Goal: Information Seeking & Learning: Find specific fact

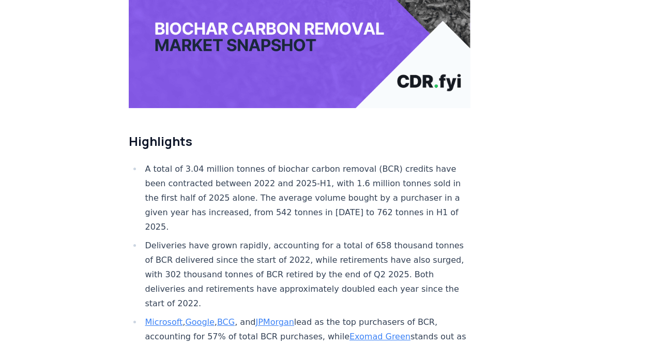
scroll to position [310, 0]
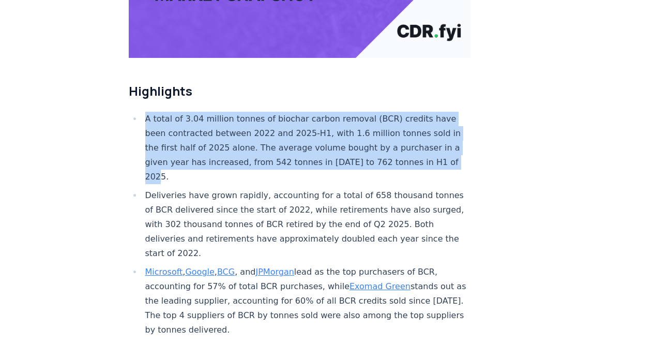
drag, startPoint x: 183, startPoint y: 147, endPoint x: 139, endPoint y: 81, distance: 79.0
click at [139, 112] on ul "A total of 3.04 million tonnes of biochar carbon removal (BCR) credits have bee…" at bounding box center [300, 296] width 342 height 368
copy li "A total of 3.04 million tonnes of biochar carbon removal (BCR) credits have bee…"
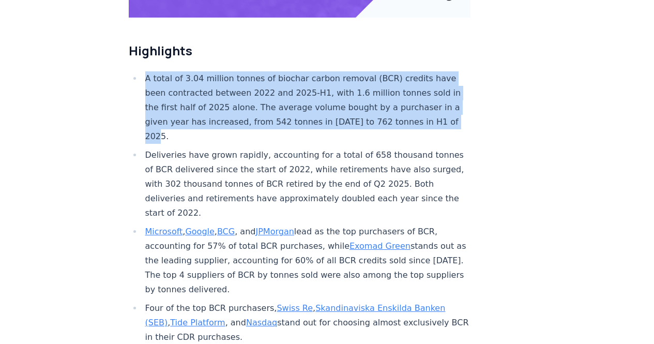
scroll to position [362, 0]
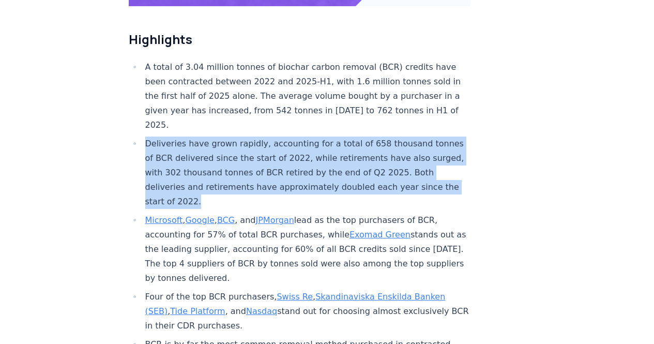
drag, startPoint x: 242, startPoint y: 170, endPoint x: 145, endPoint y: 105, distance: 116.7
click at [145, 136] on li "Deliveries have grown rapidly, accounting for a total of 658 thousand tonnes of…" at bounding box center [306, 172] width 329 height 72
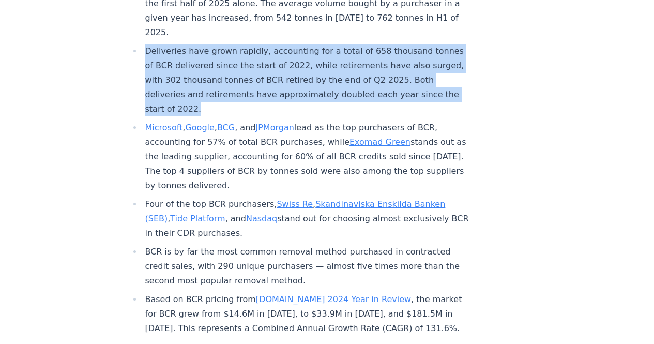
scroll to position [465, 0]
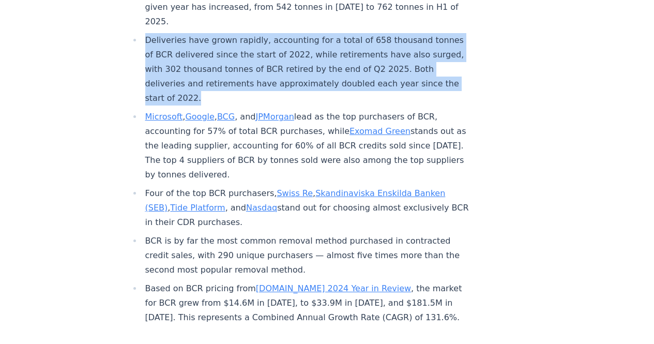
copy li "Deliveries have grown rapidly, accounting for a total of 658 thousand tonnes of…"
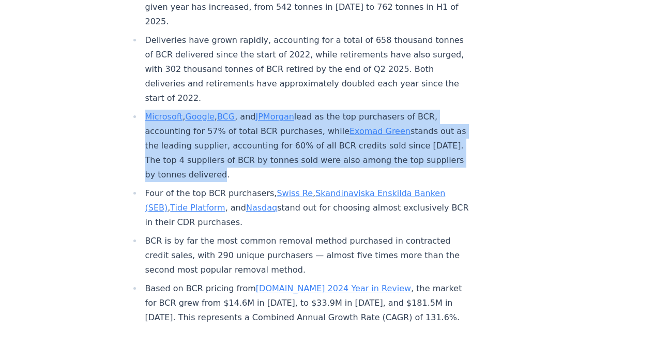
drag, startPoint x: 280, startPoint y: 143, endPoint x: 143, endPoint y: 85, distance: 148.2
click at [143, 110] on li "Microsoft , Google , BCG , and JPMorgan lead as the top purchasers of BCR, acco…" at bounding box center [306, 146] width 329 height 72
copy li "Microsoft , Google , BCG , and JPMorgan lead as the top purchasers of BCR, acco…"
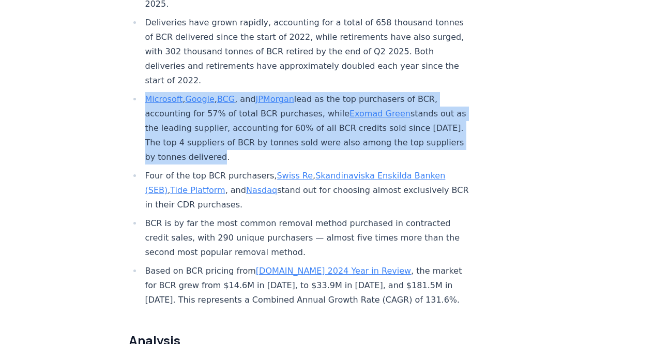
scroll to position [517, 0]
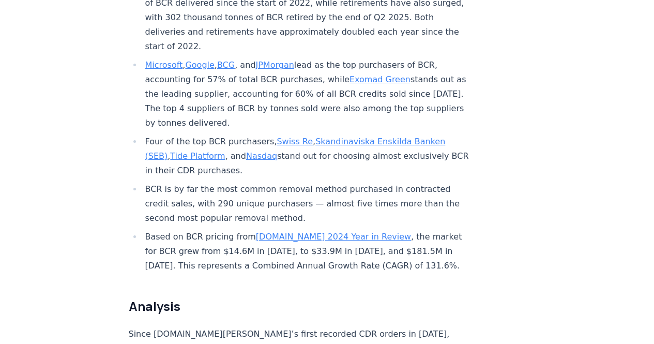
click at [295, 136] on li "Four of the top BCR purchasers, Swiss Re , Skandinaviska Enskilda Banken (SEB) …" at bounding box center [306, 155] width 329 height 43
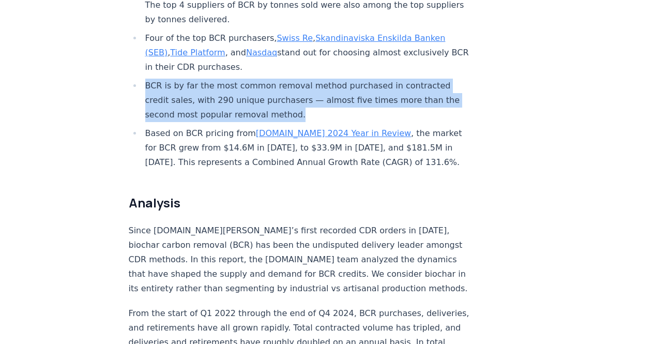
drag, startPoint x: 299, startPoint y: 83, endPoint x: 143, endPoint y: 52, distance: 159.0
click at [143, 79] on li "BCR is by far the most common removal method purchased in contracted credit sal…" at bounding box center [306, 100] width 329 height 43
copy li "BCR is by far the most common removal method purchased in contracted credit sal…"
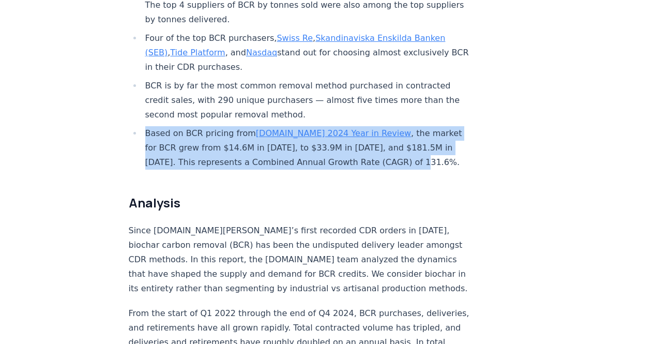
drag, startPoint x: 411, startPoint y: 130, endPoint x: 143, endPoint y: 101, distance: 270.2
click at [143, 126] on li "Based on BCR pricing from [DOMAIN_NAME] 2024 Year in Review , the market for BC…" at bounding box center [306, 147] width 329 height 43
copy li "Based on BCR pricing from [DOMAIN_NAME] 2024 Year in Review , the market for BC…"
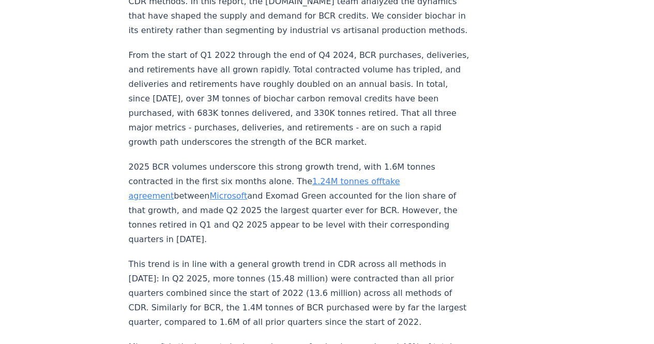
scroll to position [930, 0]
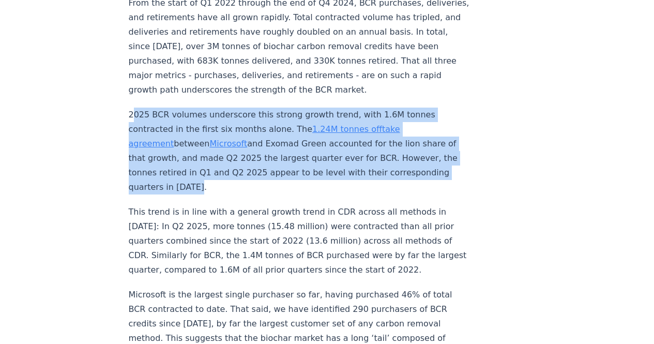
drag, startPoint x: 133, startPoint y: 86, endPoint x: 230, endPoint y: 152, distance: 117.3
click at [230, 152] on p "2025 BCR volumes underscore this strong growth trend, with 1.6M tonnes contract…" at bounding box center [300, 150] width 342 height 87
click at [223, 155] on p "2025 BCR volumes underscore this strong growth trend, with 1.6M tonnes contract…" at bounding box center [300, 150] width 342 height 87
drag, startPoint x: 199, startPoint y: 155, endPoint x: 111, endPoint y: 84, distance: 113.2
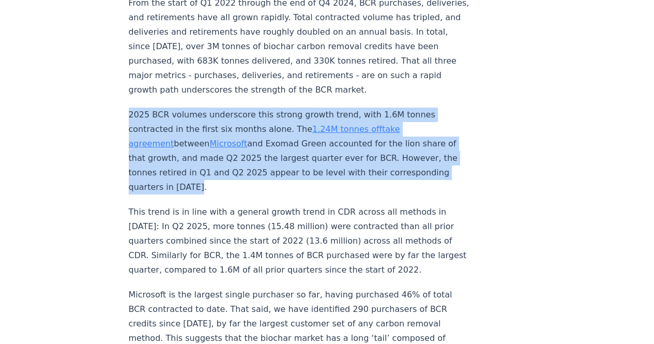
copy p "2025 BCR volumes underscore this strong growth trend, with 1.6M tonnes contract…"
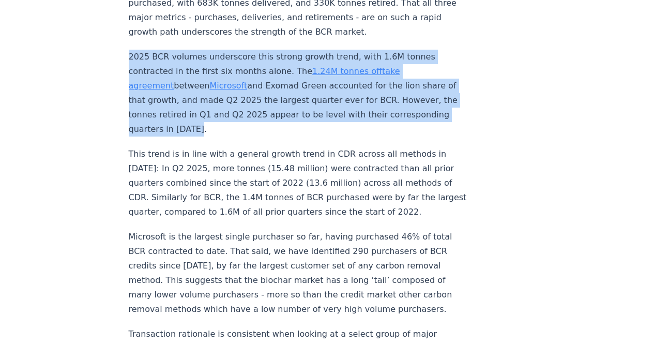
scroll to position [1034, 0]
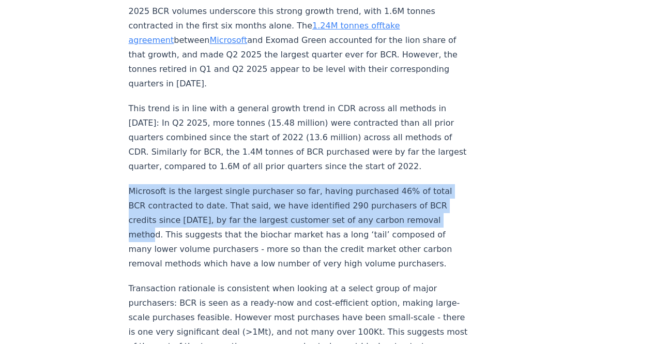
drag, startPoint x: 131, startPoint y: 157, endPoint x: 159, endPoint y: 205, distance: 55.8
click at [159, 205] on p "Microsoft is the largest single purchaser so far, having purchased 46% of total…" at bounding box center [300, 227] width 342 height 87
copy p "Microsoft is the largest single purchaser so far, having purchased 46% of total…"
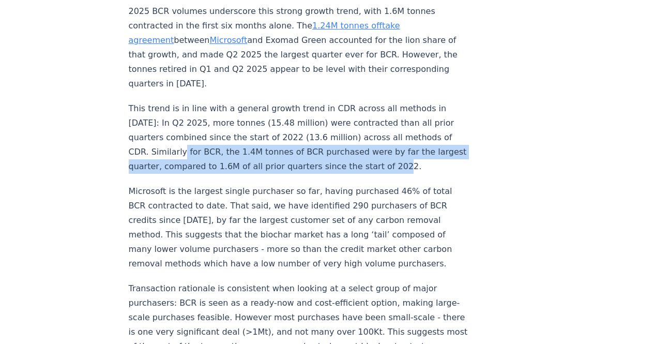
drag, startPoint x: 420, startPoint y: 132, endPoint x: 176, endPoint y: 120, distance: 244.7
click at [176, 120] on p "This trend is in line with a general growth trend in CDR across all methods in …" at bounding box center [300, 137] width 342 height 72
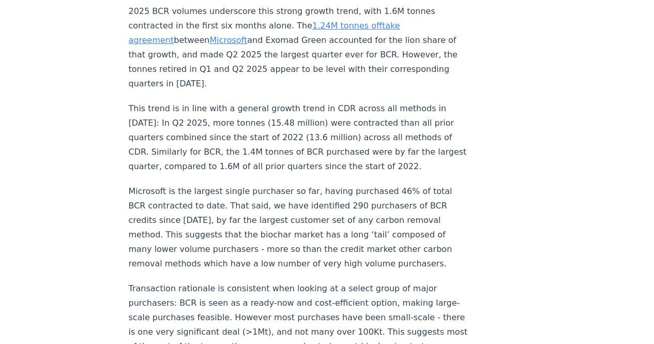
click at [159, 120] on p "This trend is in line with a general growth trend in CDR across all methods in …" at bounding box center [300, 137] width 342 height 72
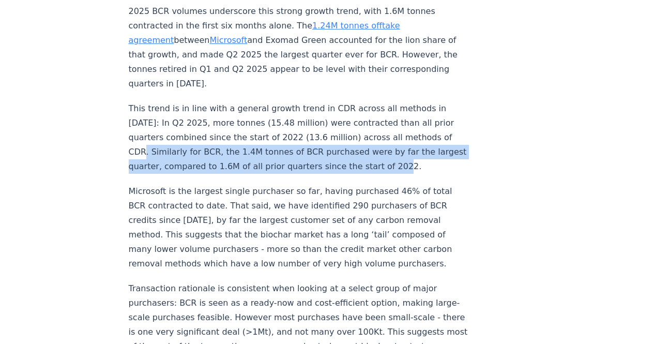
drag, startPoint x: 149, startPoint y: 118, endPoint x: 423, endPoint y: 137, distance: 274.6
click at [423, 137] on p "This trend is in line with a general growth trend in CDR across all methods in …" at bounding box center [300, 137] width 342 height 72
copy p "Similarly for BCR, the 1.4M tonnes of BCR purchased were by far the largest qua…"
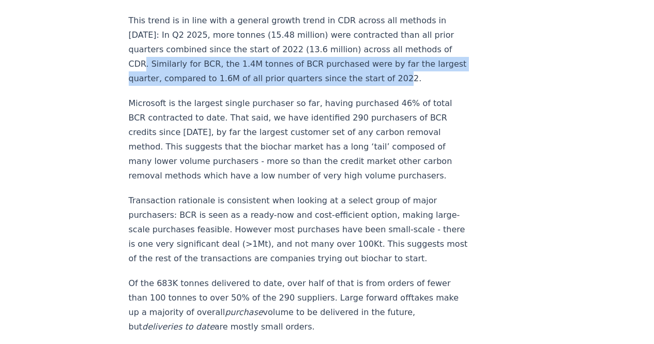
scroll to position [1085, 0]
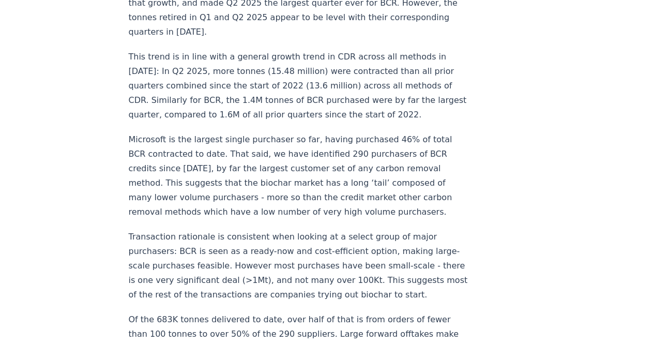
click at [264, 150] on p "Microsoft is the largest single purchaser so far, having purchased 46% of total…" at bounding box center [300, 175] width 342 height 87
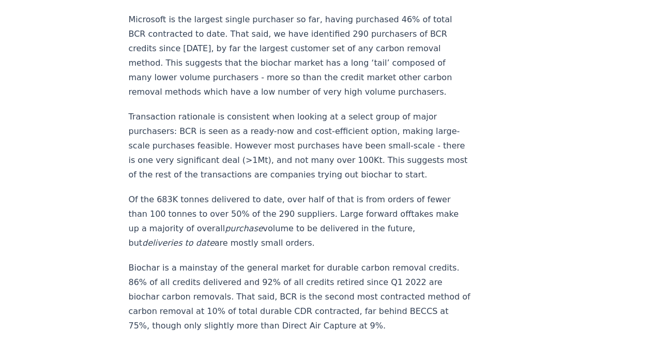
scroll to position [1240, 0]
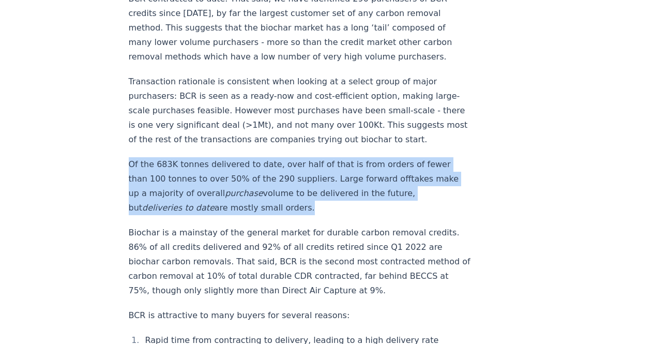
drag, startPoint x: 128, startPoint y: 142, endPoint x: 307, endPoint y: 189, distance: 185.4
click at [307, 189] on p "Of the 683K tonnes delivered to date, over half of that is from orders of fewer…" at bounding box center [300, 186] width 342 height 58
copy p "Of the 683K tonnes delivered to date, over half of that is from orders of fewer…"
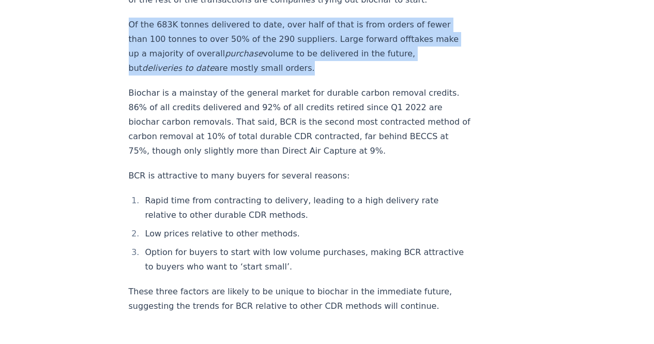
scroll to position [1395, 0]
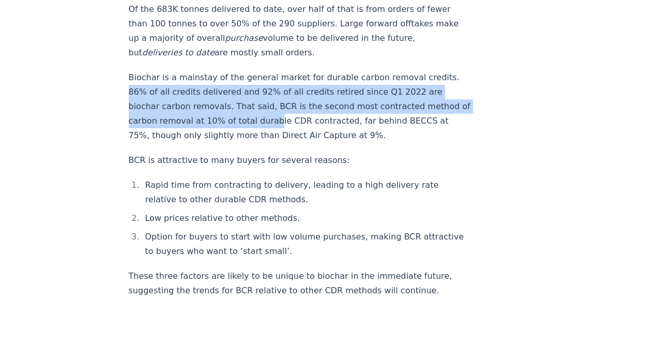
drag, startPoint x: 121, startPoint y: 72, endPoint x: 276, endPoint y: 106, distance: 158.4
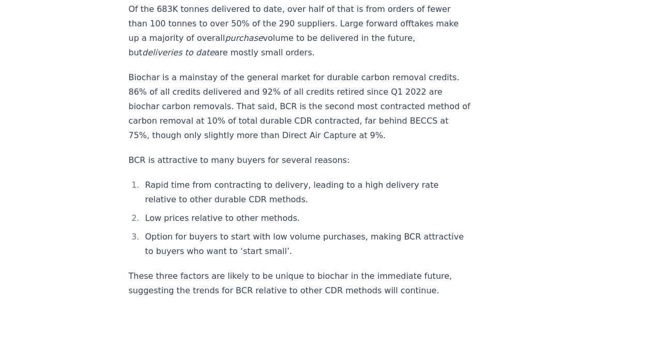
click at [132, 72] on p "Biochar is a mainstay of the general market for durable carbon removal credits.…" at bounding box center [300, 106] width 342 height 72
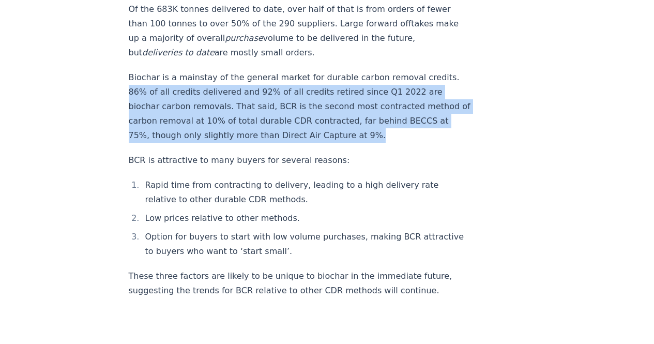
drag, startPoint x: 128, startPoint y: 69, endPoint x: 370, endPoint y: 122, distance: 248.0
copy p "86% of all credits delivered and 92% of all credits retired since Q1 2022 are b…"
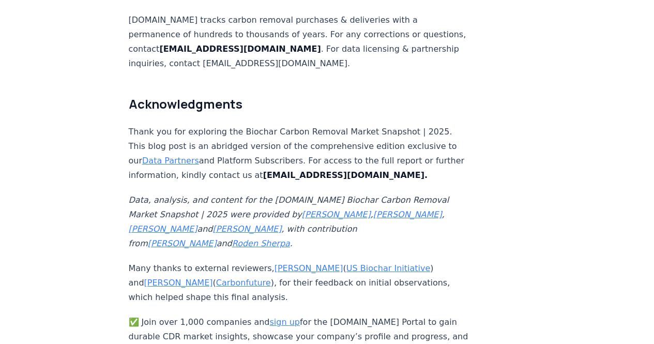
scroll to position [6925, 0]
